Goal: Navigation & Orientation: Find specific page/section

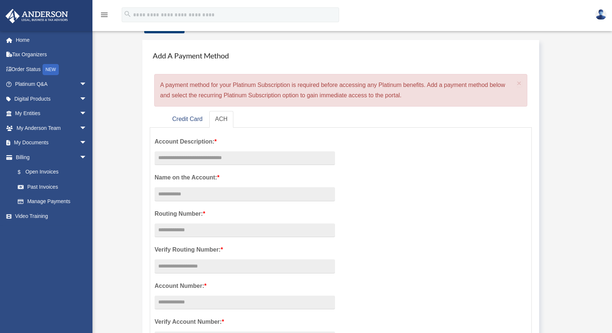
scroll to position [28, 0]
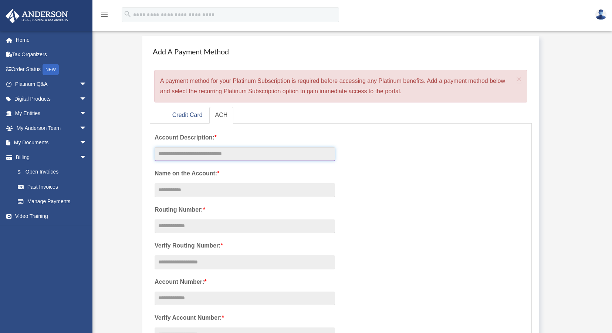
click at [241, 156] on input "text" at bounding box center [245, 154] width 181 height 14
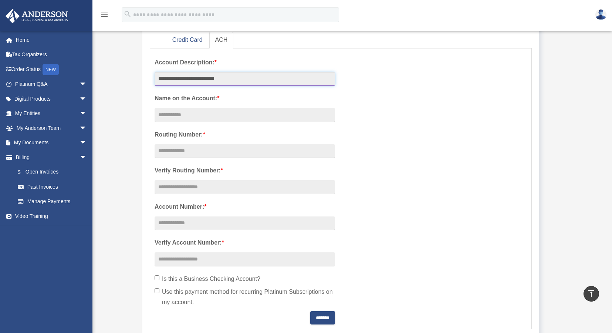
scroll to position [10, 0]
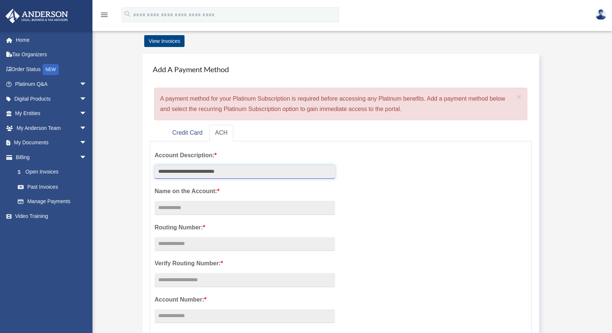
type input "**********"
click at [600, 14] on img at bounding box center [601, 14] width 11 height 11
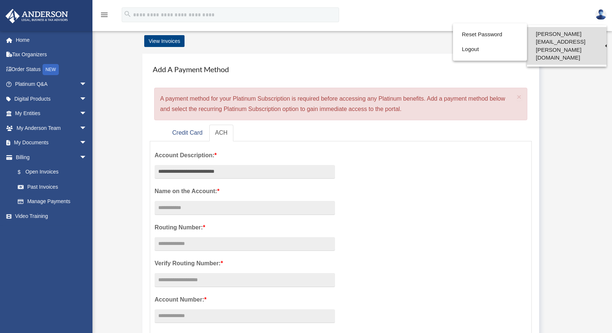
click at [597, 34] on link "[PERSON_NAME][EMAIL_ADDRESS][PERSON_NAME][DOMAIN_NAME]" at bounding box center [567, 46] width 80 height 38
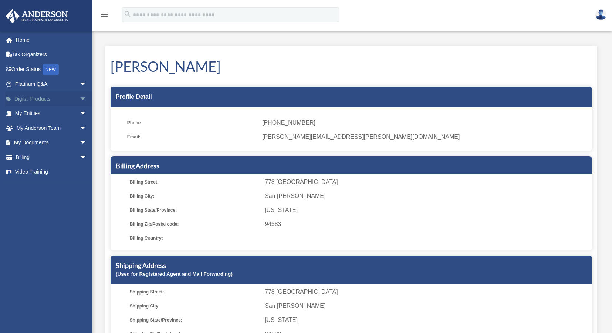
click at [64, 97] on link "Digital Products arrow_drop_down" at bounding box center [51, 98] width 93 height 15
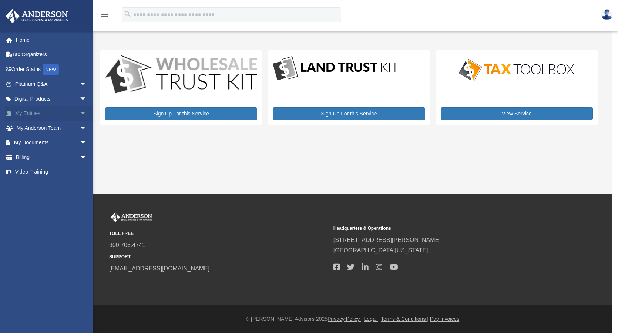
click at [70, 111] on link "My Entities arrow_drop_down" at bounding box center [51, 113] width 93 height 15
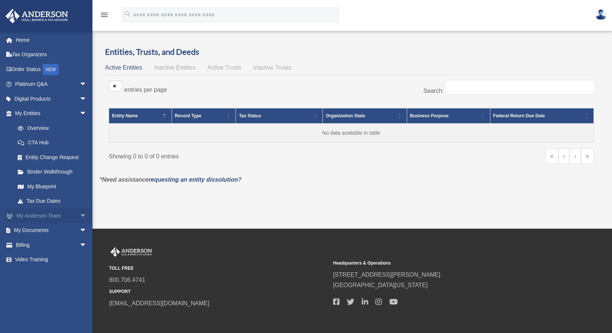
click at [82, 218] on span "arrow_drop_down" at bounding box center [87, 215] width 15 height 15
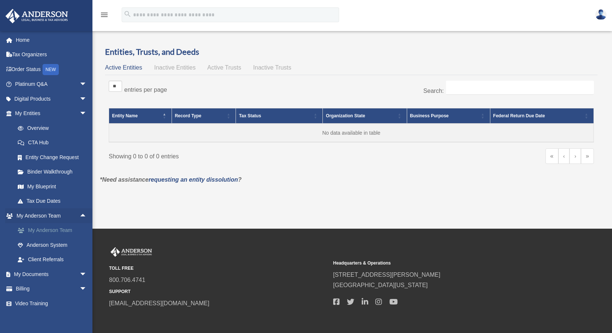
click at [77, 229] on link "My Anderson Team" at bounding box center [54, 230] width 88 height 15
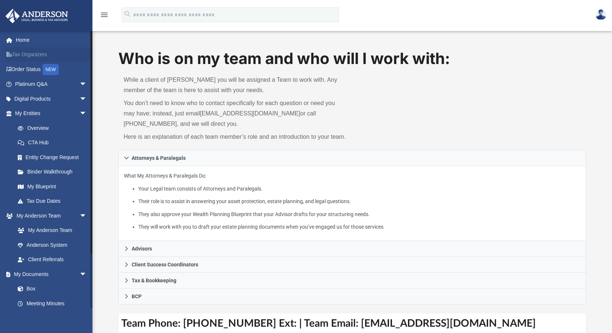
click at [34, 51] on link "Tax Organizers" at bounding box center [51, 54] width 93 height 15
